Goal: Task Accomplishment & Management: Complete application form

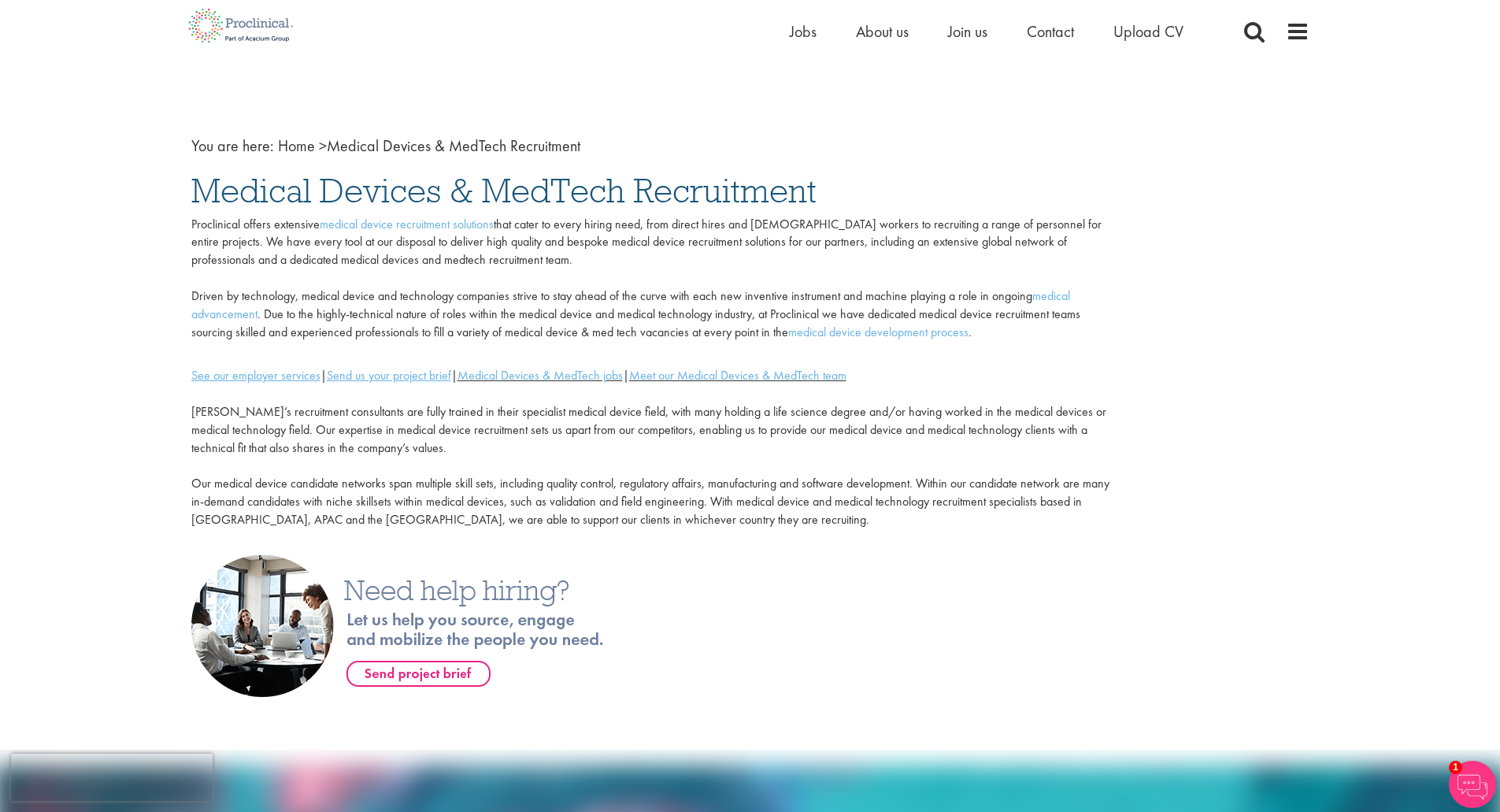
scroll to position [12, 0]
click at [802, 31] on span "Jobs" at bounding box center [803, 31] width 26 height 21
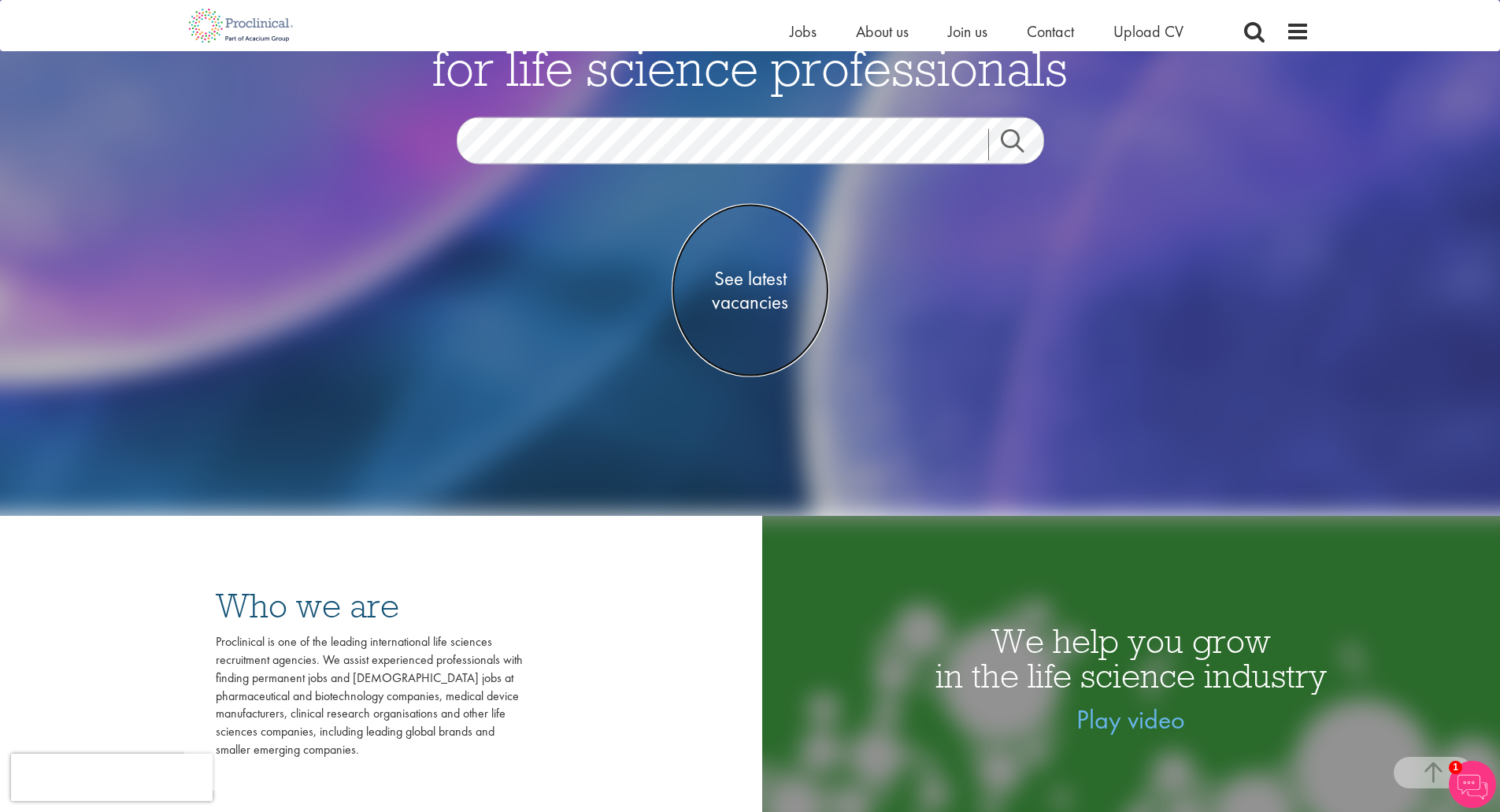
click at [760, 288] on span "See latest vacancies" at bounding box center [750, 290] width 158 height 47
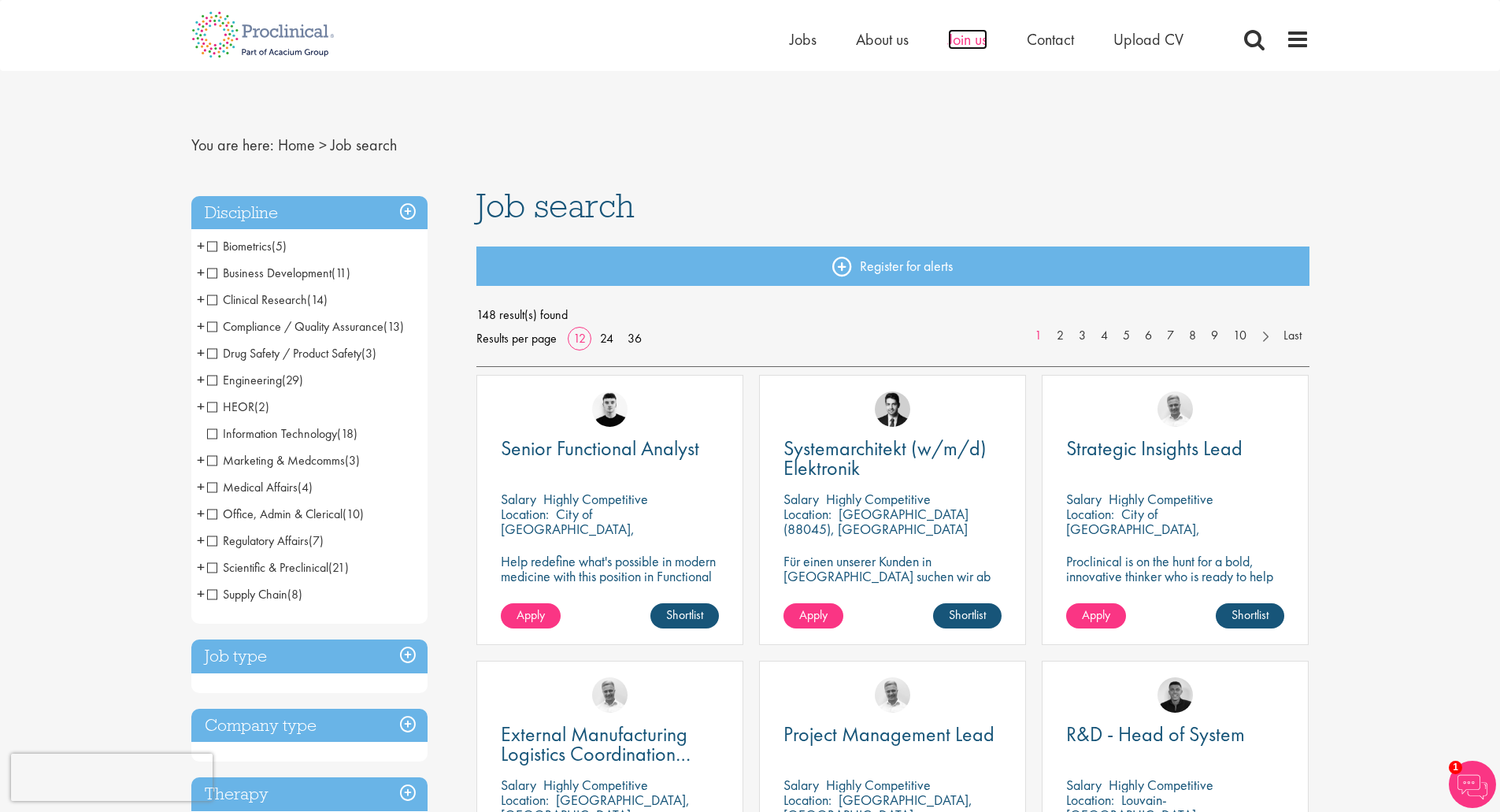
click at [983, 35] on span "Join us" at bounding box center [968, 39] width 40 height 21
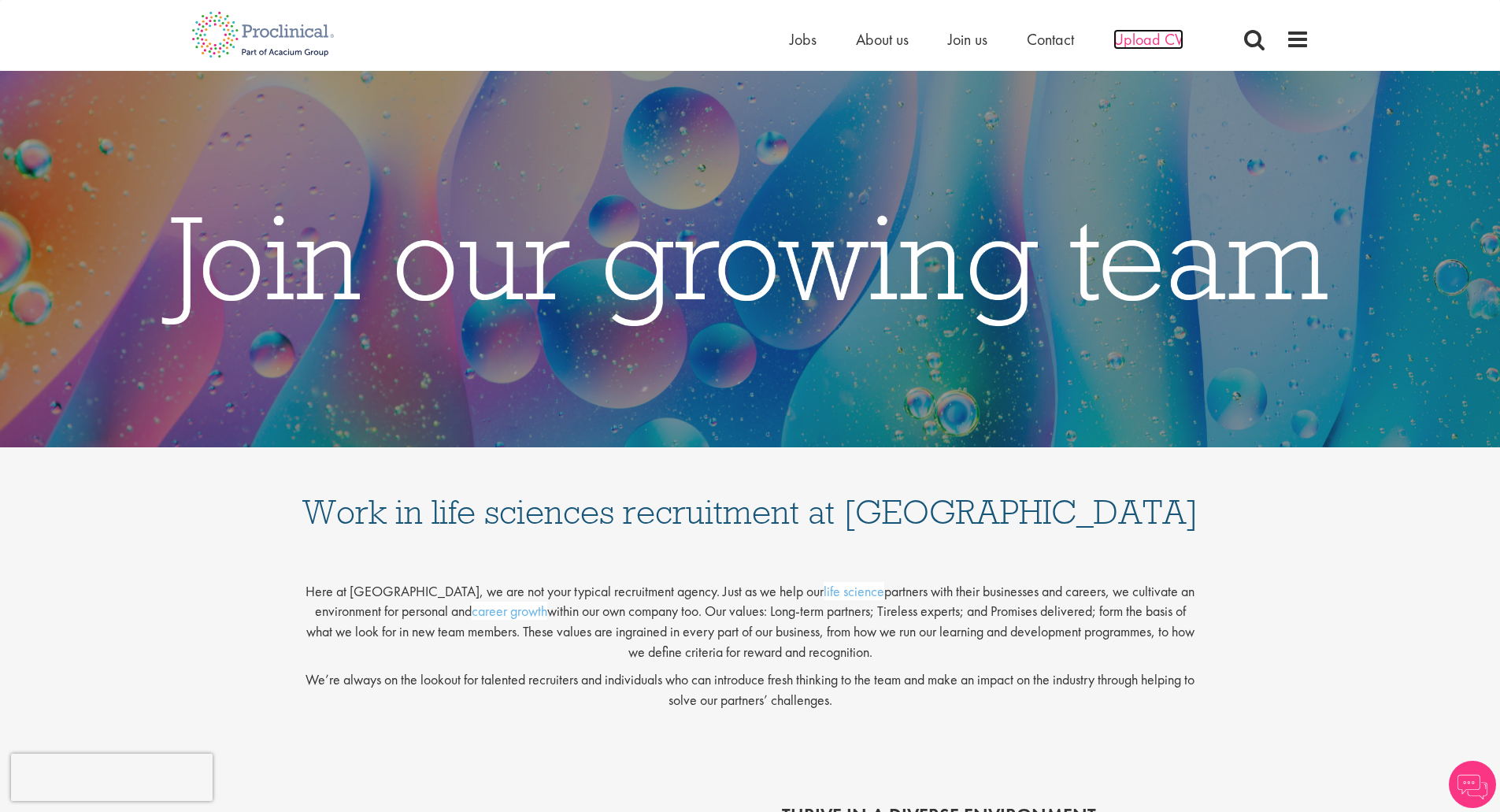
click at [1126, 39] on span "Upload CV" at bounding box center [1149, 39] width 70 height 21
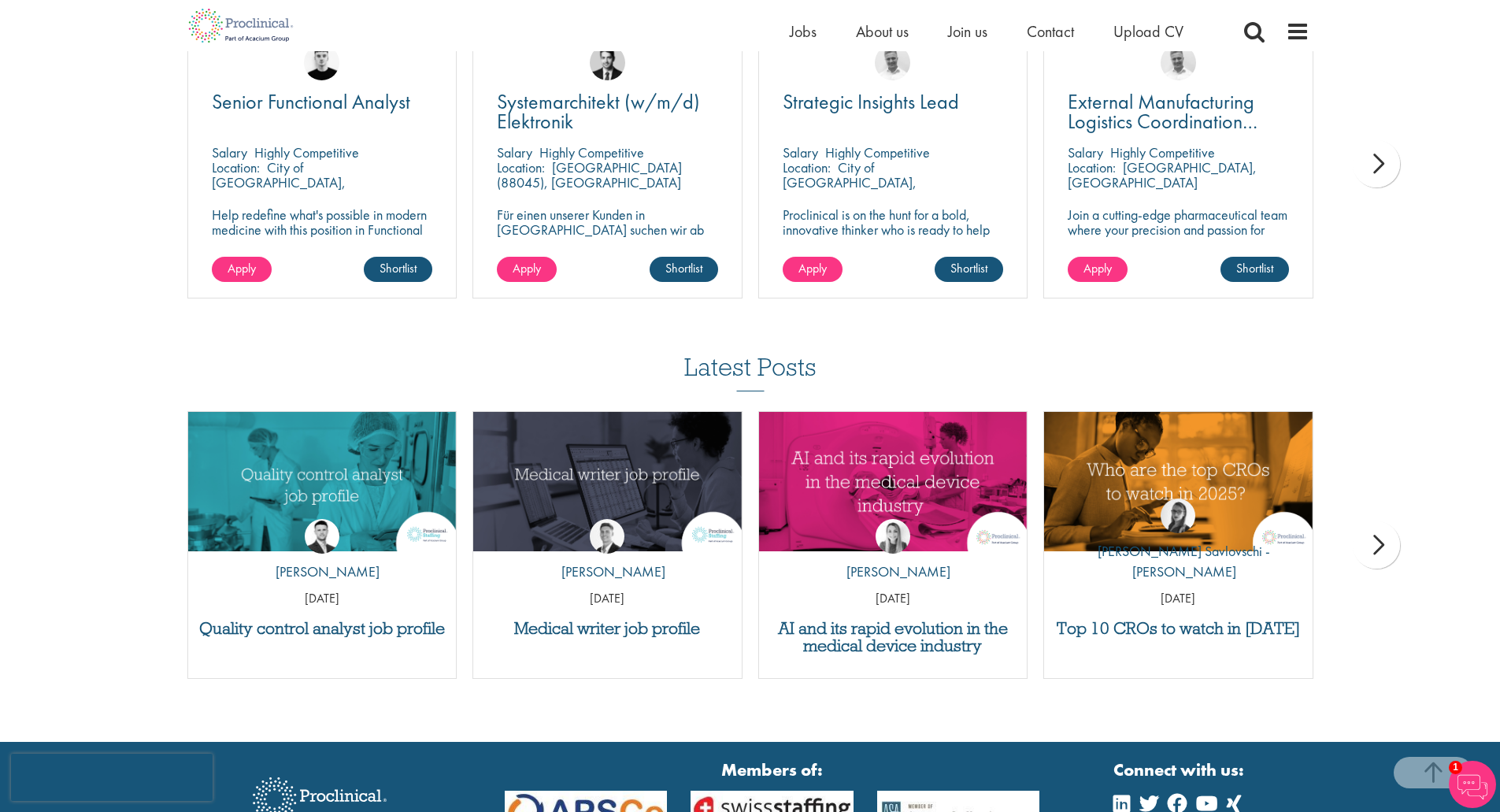
scroll to position [1348, 0]
